Goal: Information Seeking & Learning: Check status

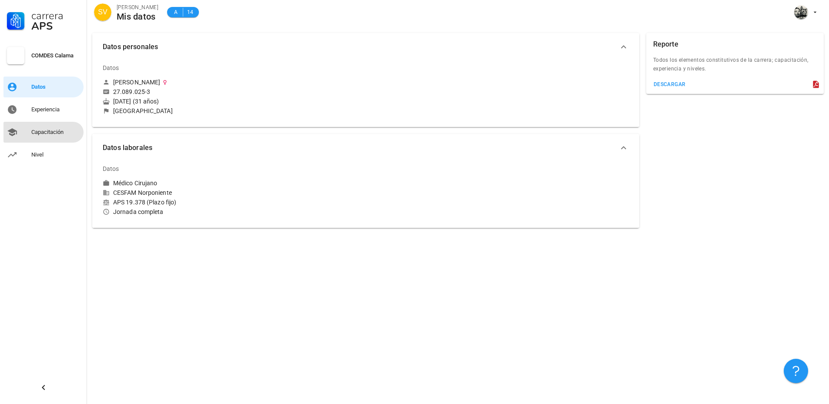
click at [45, 133] on div "Capacitación" at bounding box center [55, 132] width 49 height 7
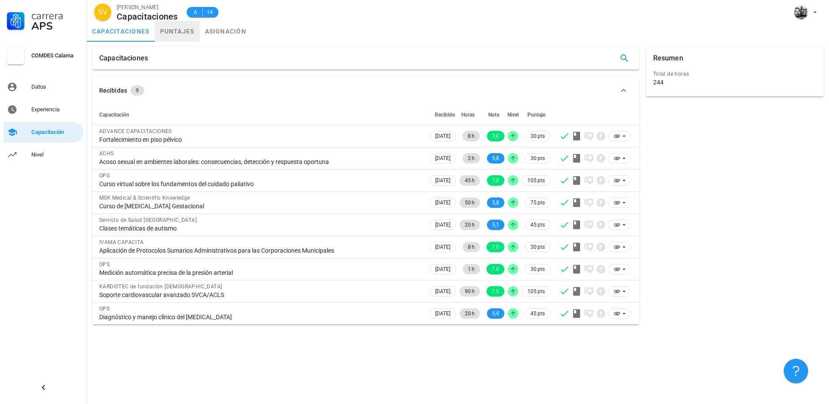
click at [174, 25] on link "puntajes" at bounding box center [177, 31] width 45 height 21
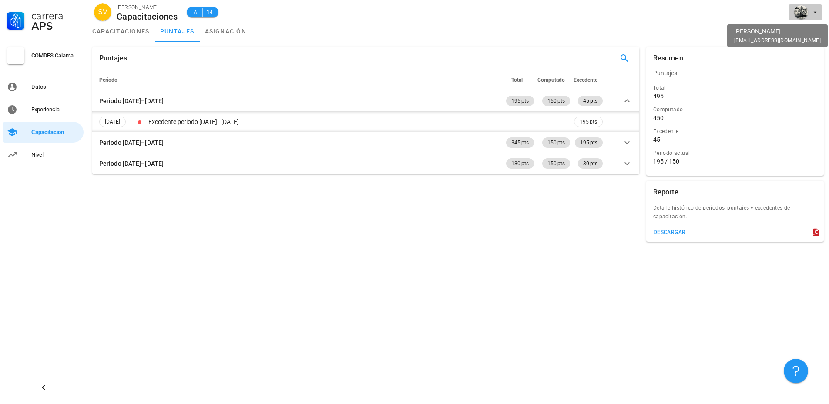
click at [818, 10] on icon "button" at bounding box center [814, 12] width 7 height 7
click at [807, 33] on div "Salir" at bounding box center [810, 33] width 14 height 17
